Goal: Navigation & Orientation: Find specific page/section

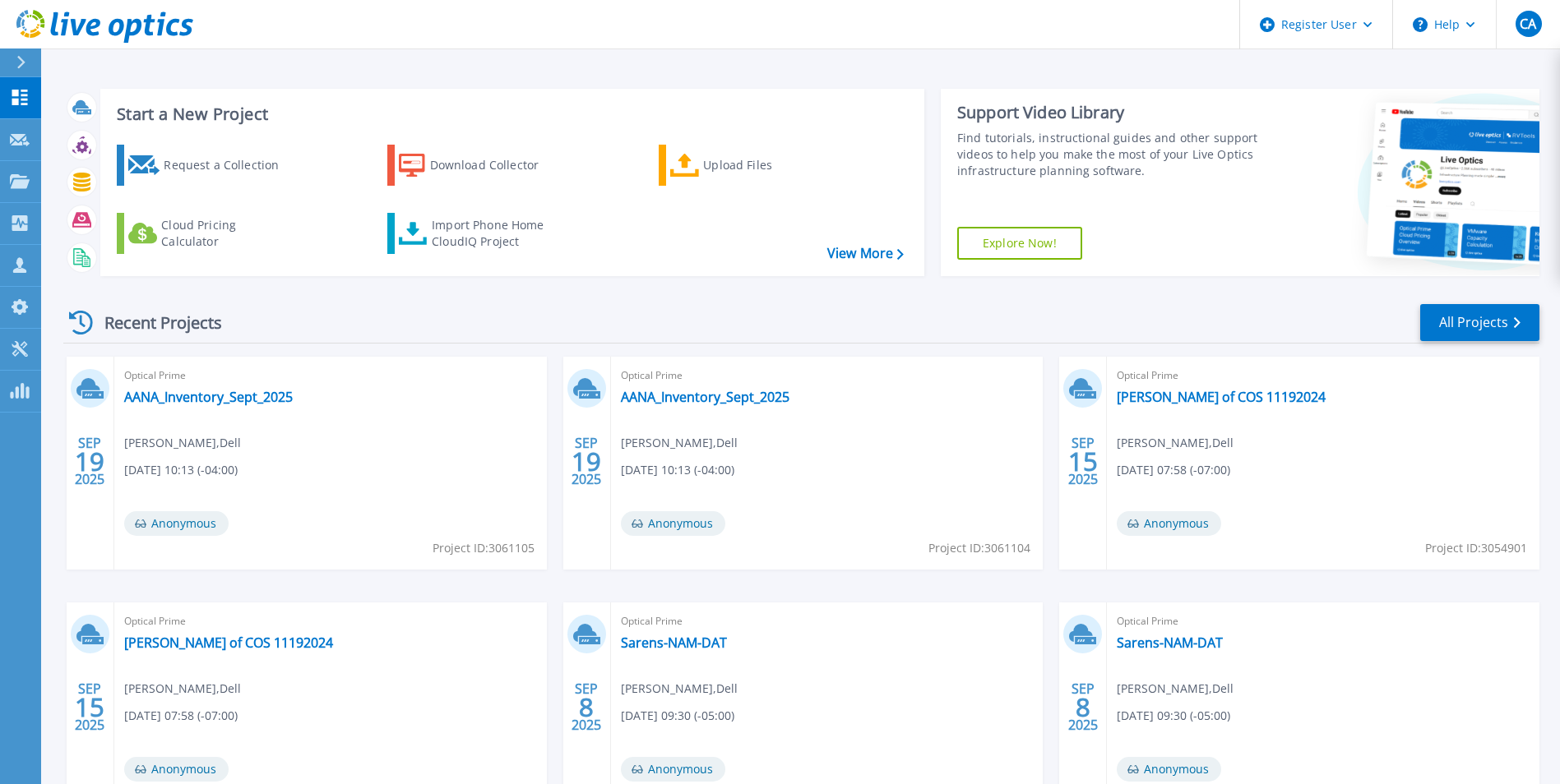
scroll to position [5, 0]
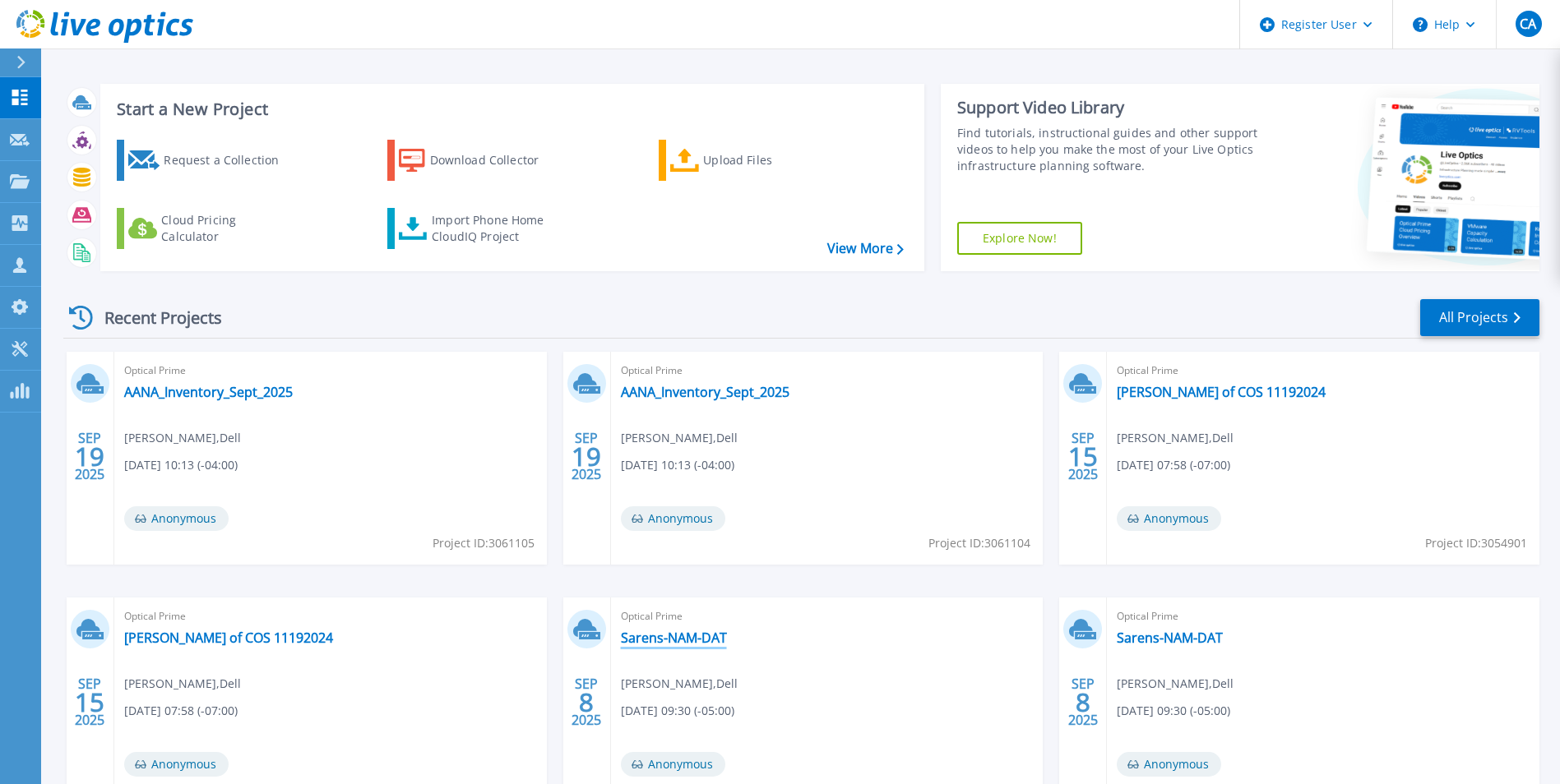
click at [647, 646] on link "Sarens-NAM-DAT" at bounding box center [673, 638] width 106 height 17
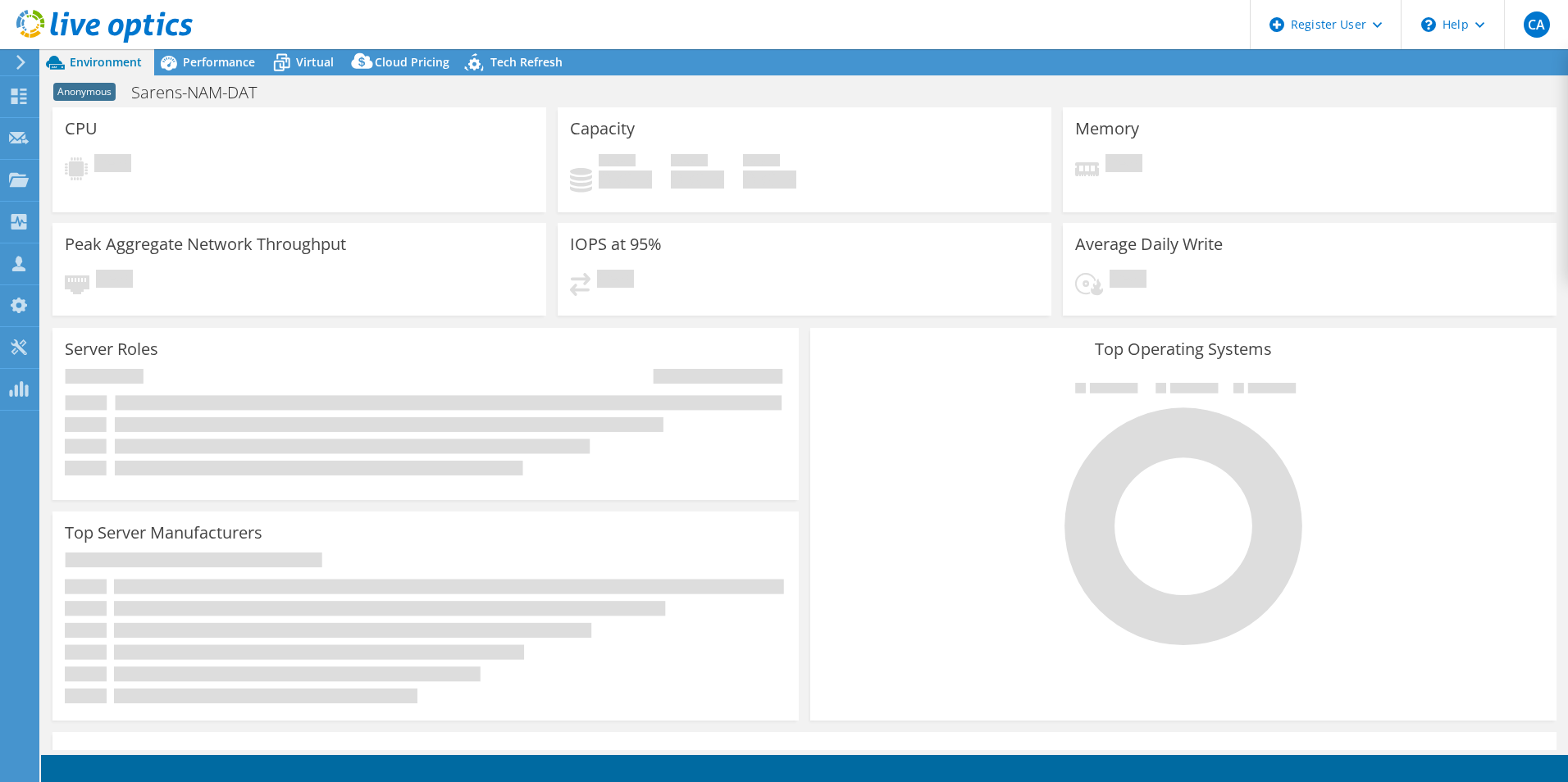
select select "USD"
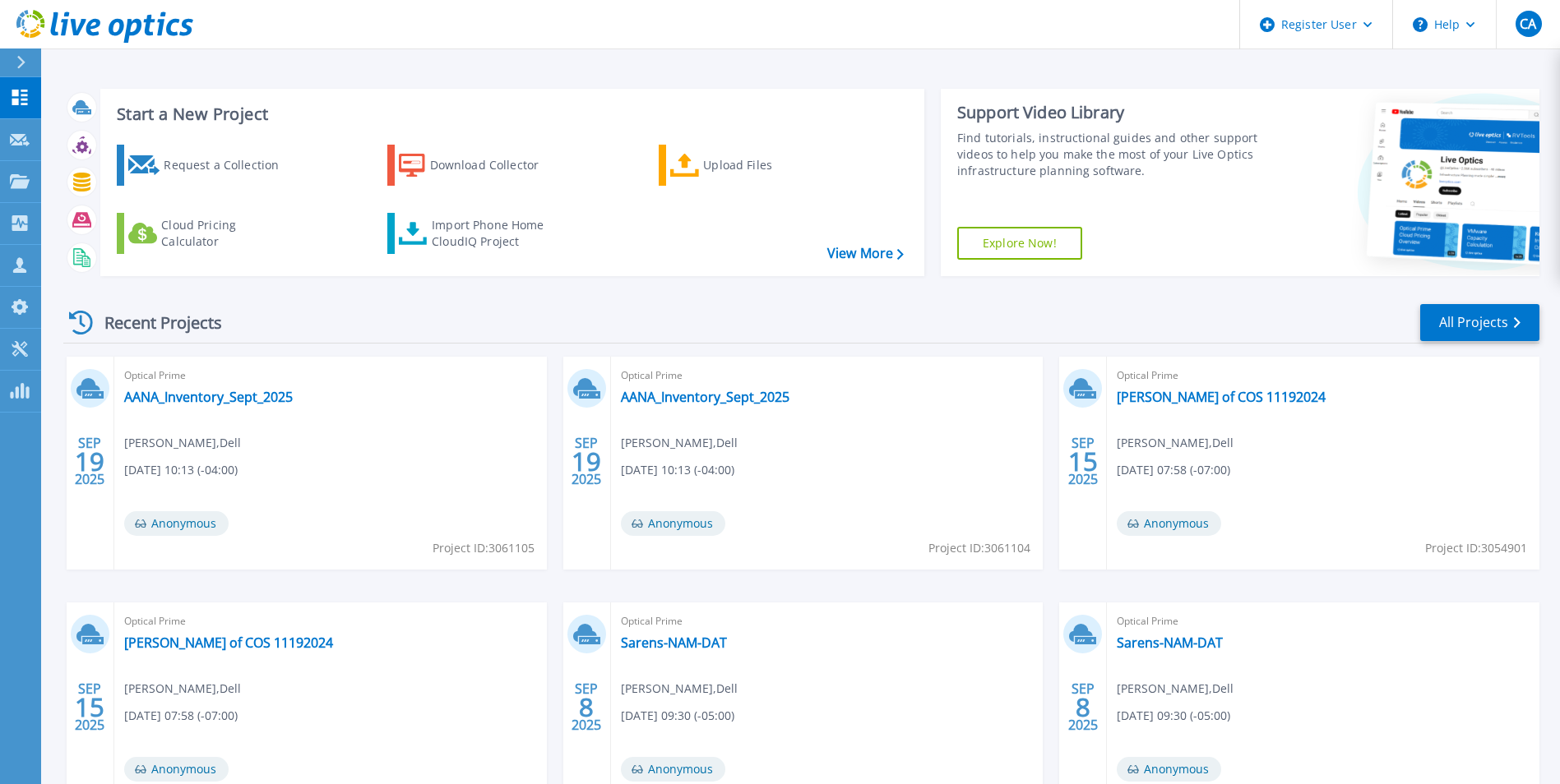
scroll to position [126, 0]
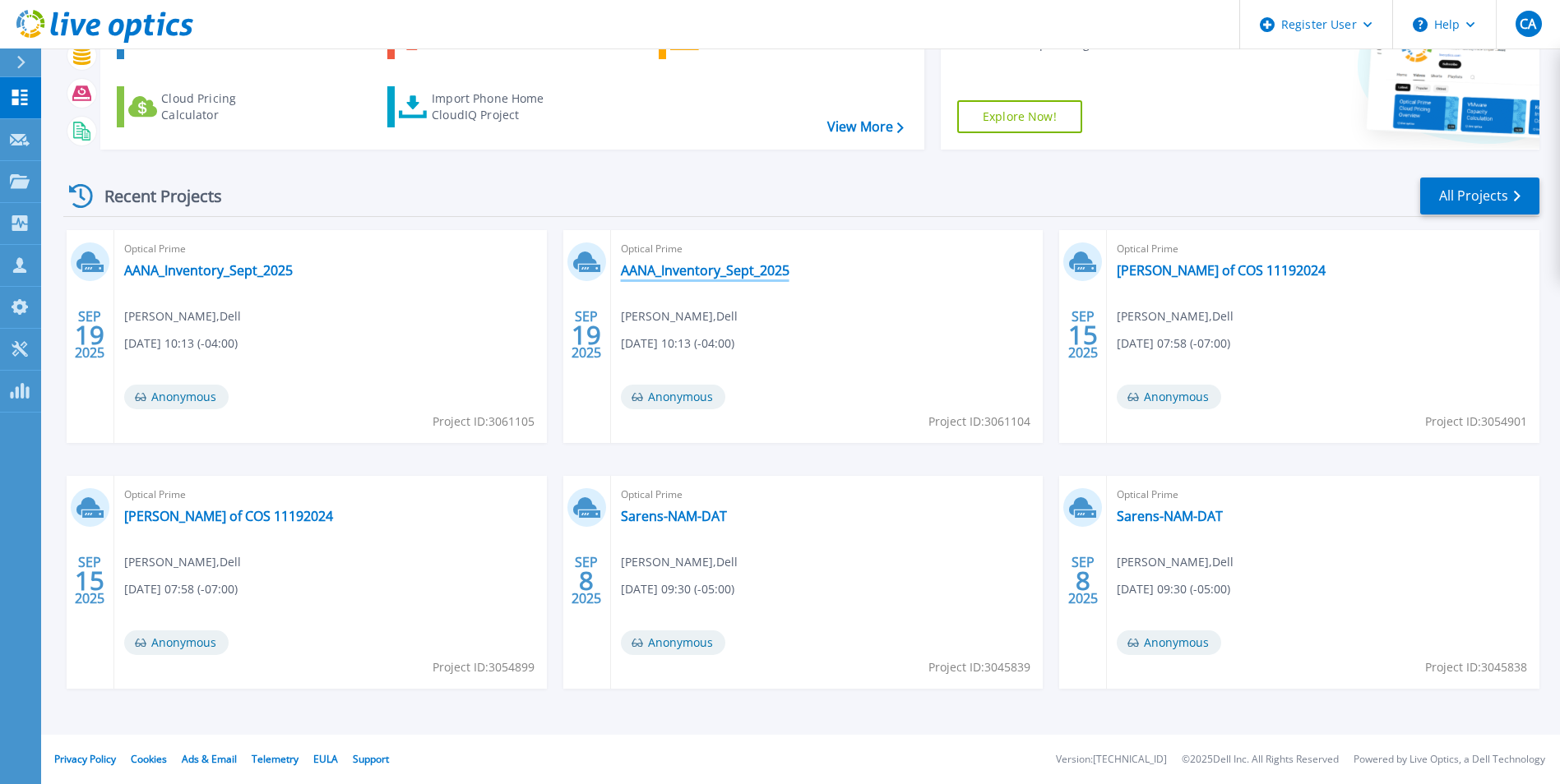
click at [649, 276] on link "AANA_Inventory_Sept_2025" at bounding box center [705, 270] width 169 height 17
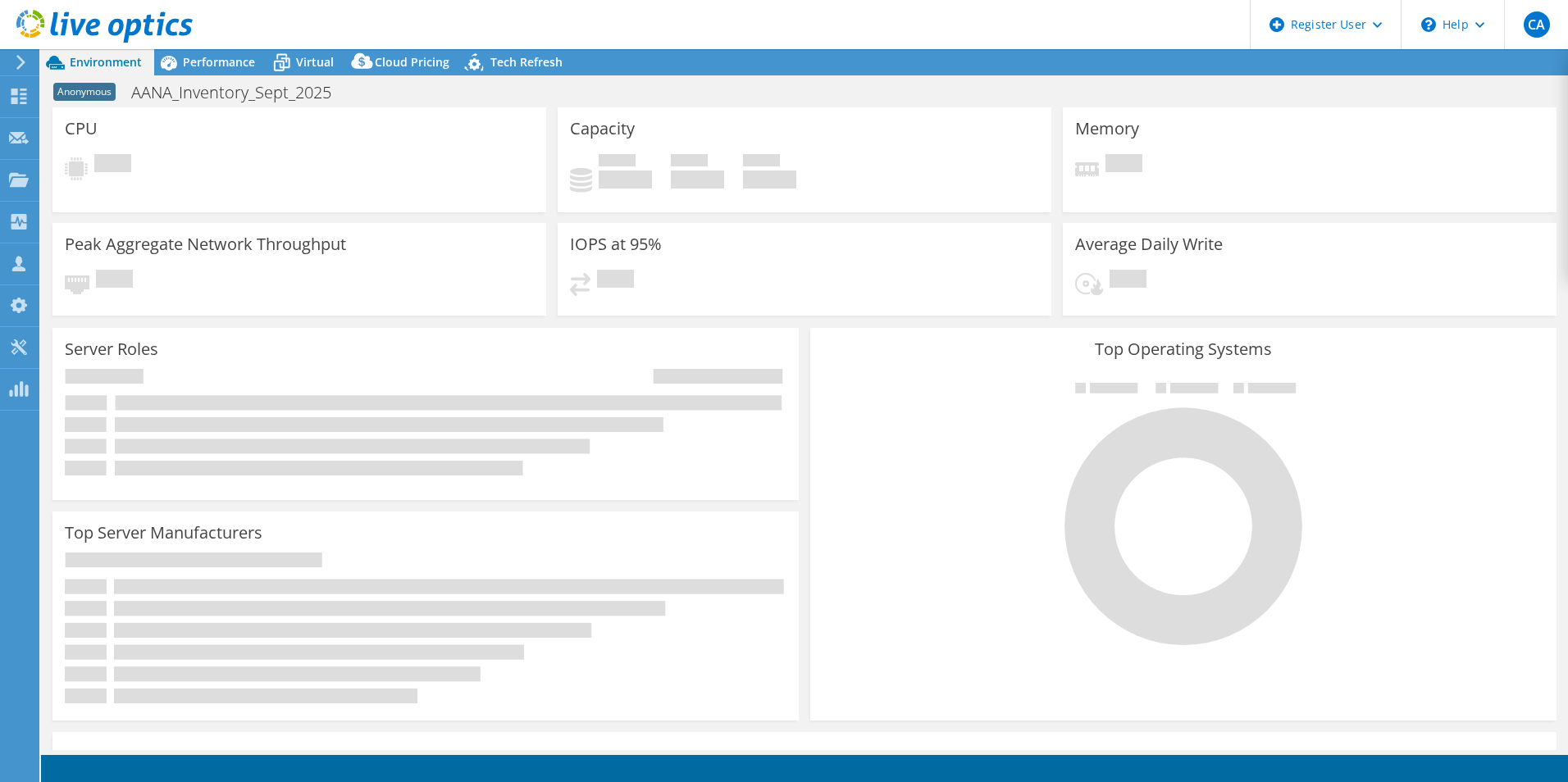
select select "USD"
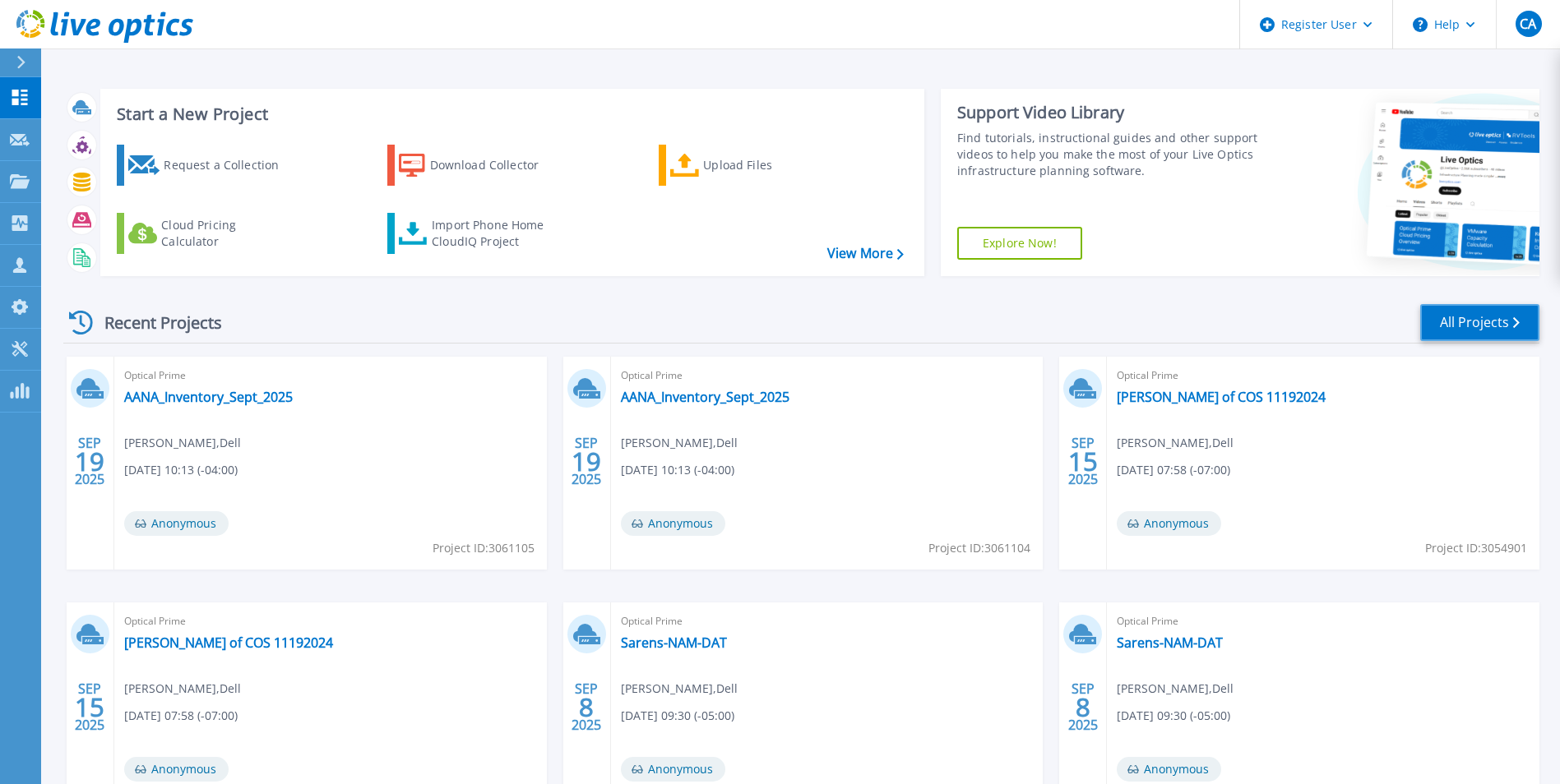
click at [1499, 321] on link "All Projects" at bounding box center [1480, 322] width 119 height 37
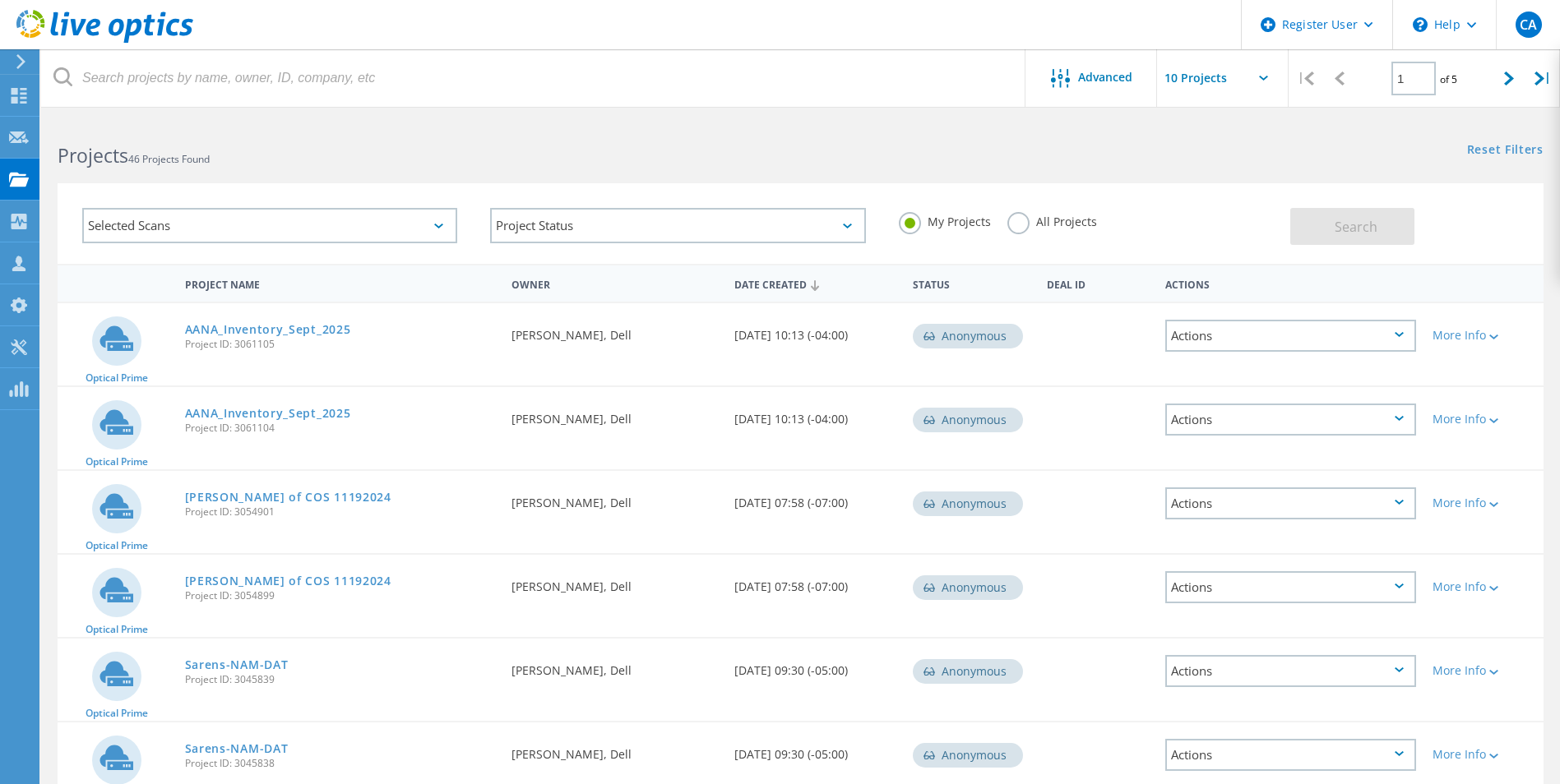
click at [1023, 227] on label "All Projects" at bounding box center [1052, 220] width 89 height 16
click at [0, 0] on input "All Projects" at bounding box center [0, 0] width 0 height 0
